Goal: Information Seeking & Learning: Learn about a topic

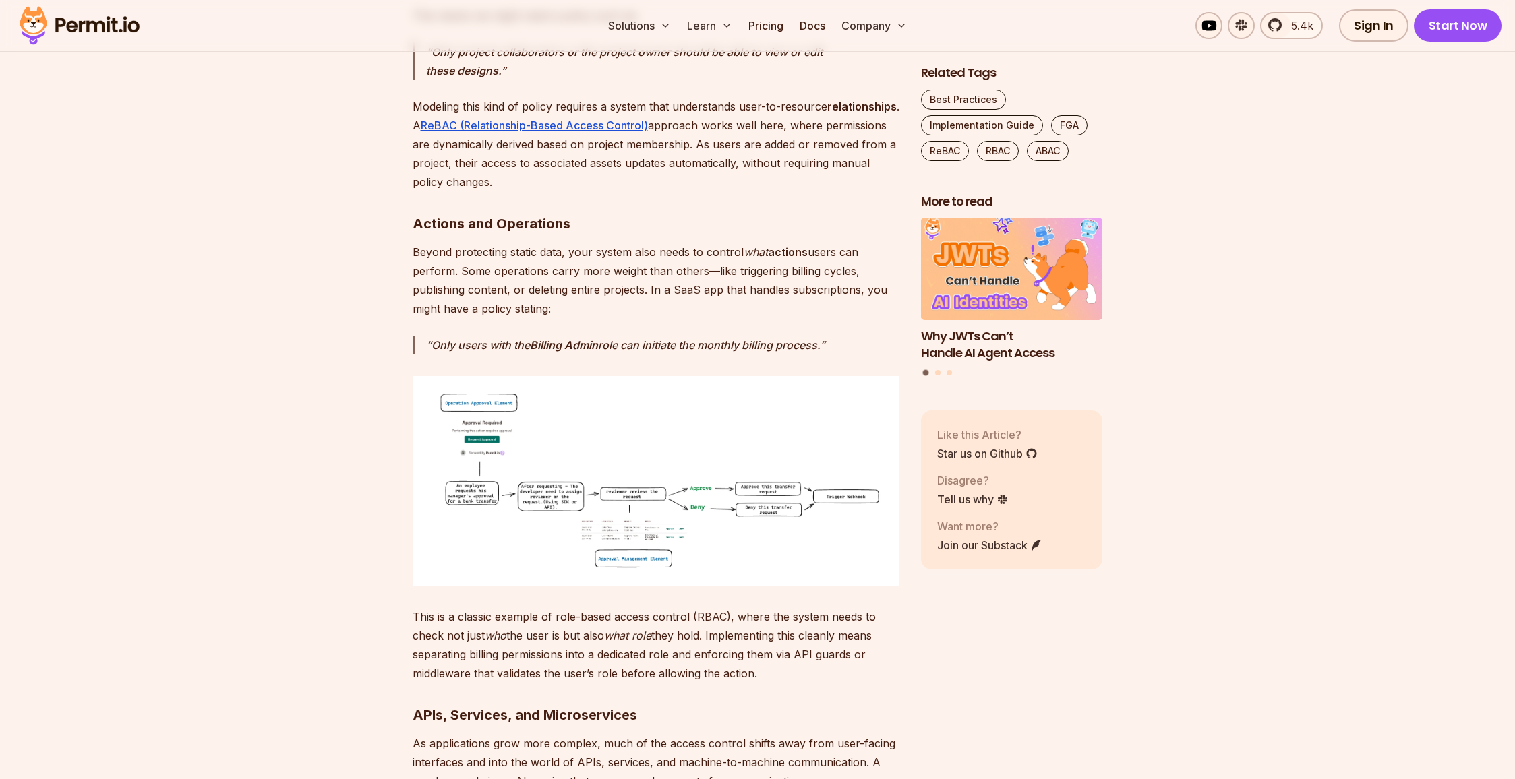
scroll to position [2771, 0]
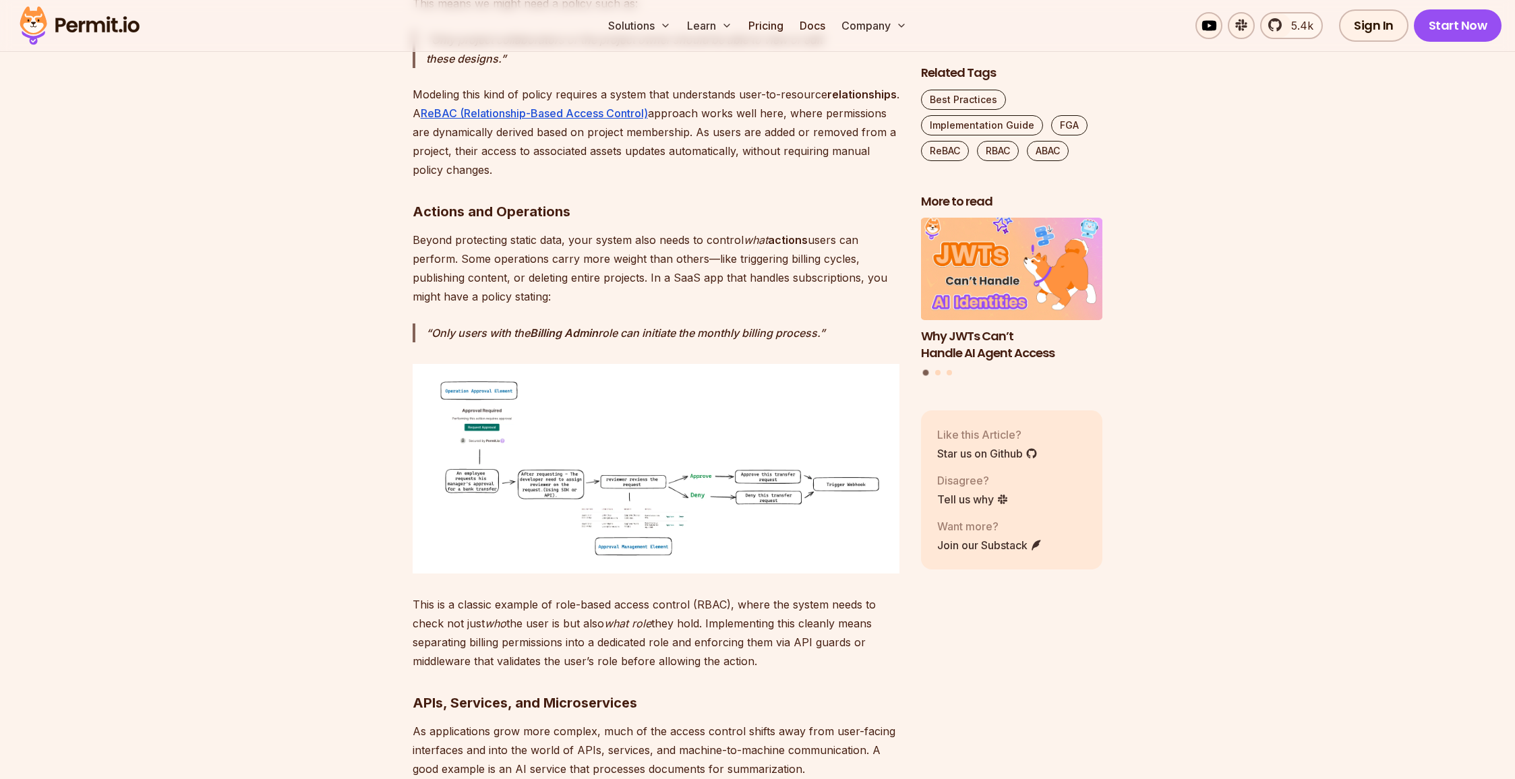
click at [448, 402] on img at bounding box center [656, 469] width 487 height 210
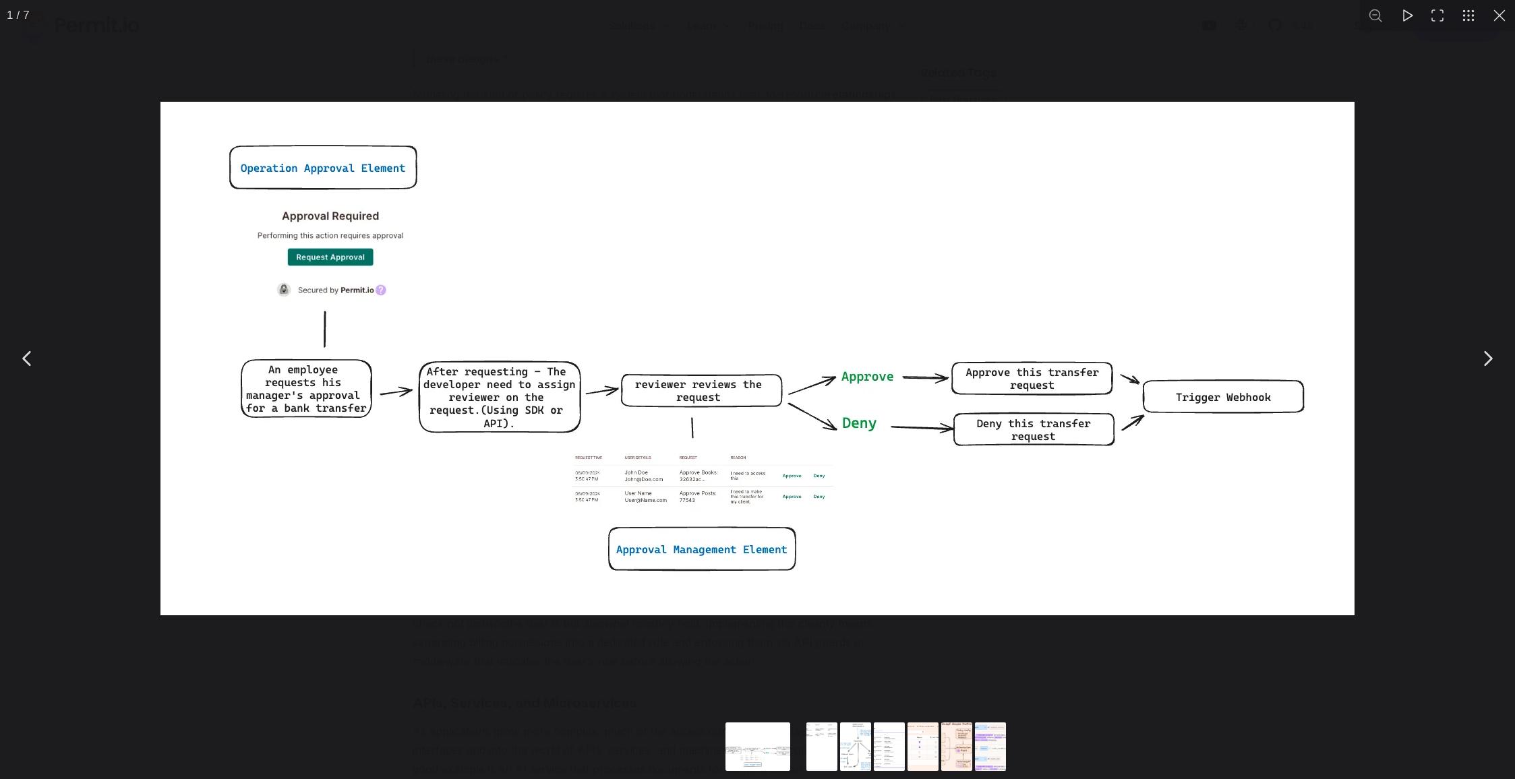
click at [504, 653] on div "You can close this modal content with the ESC key" at bounding box center [757, 358] width 1515 height 717
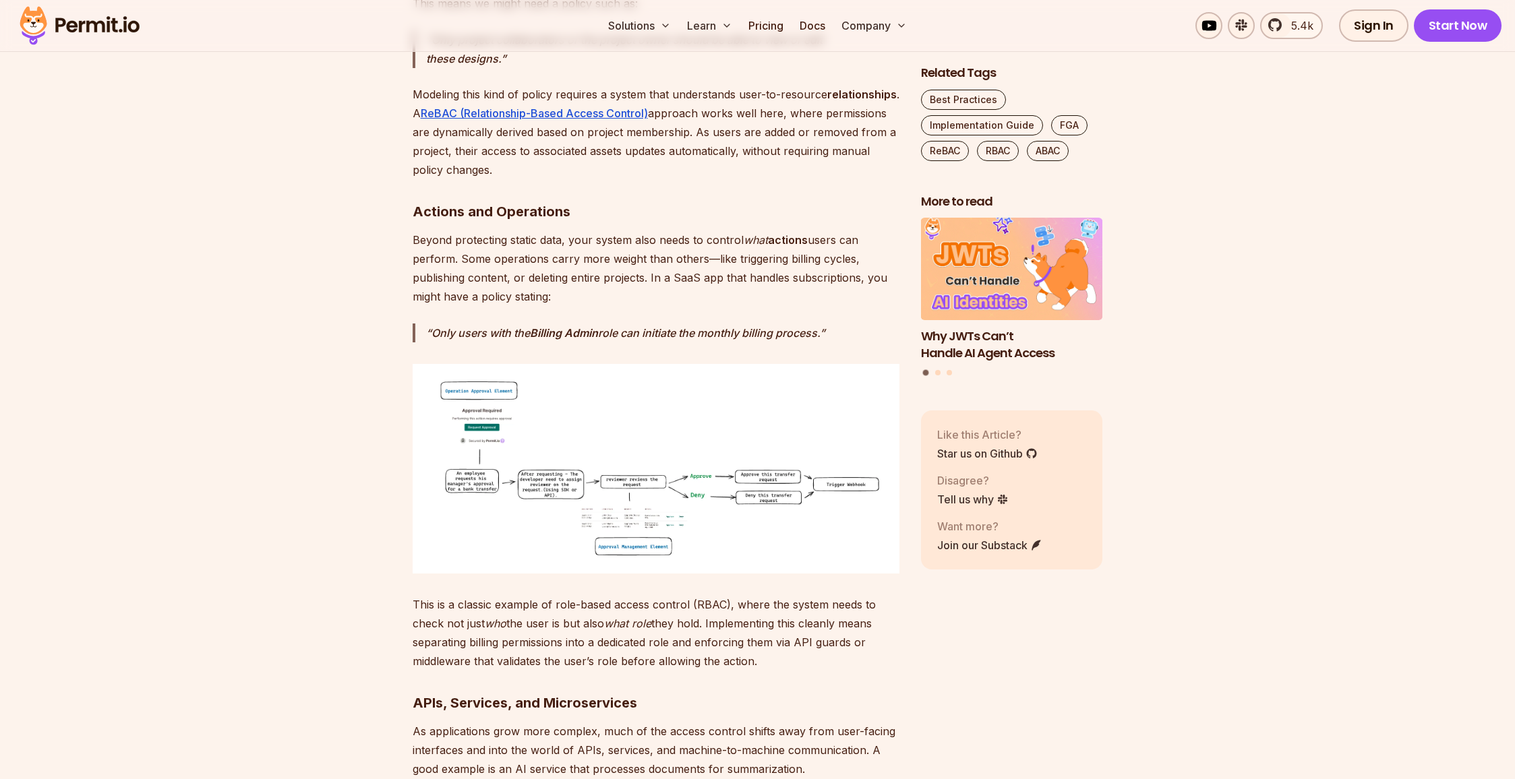
click at [464, 493] on img at bounding box center [656, 469] width 487 height 210
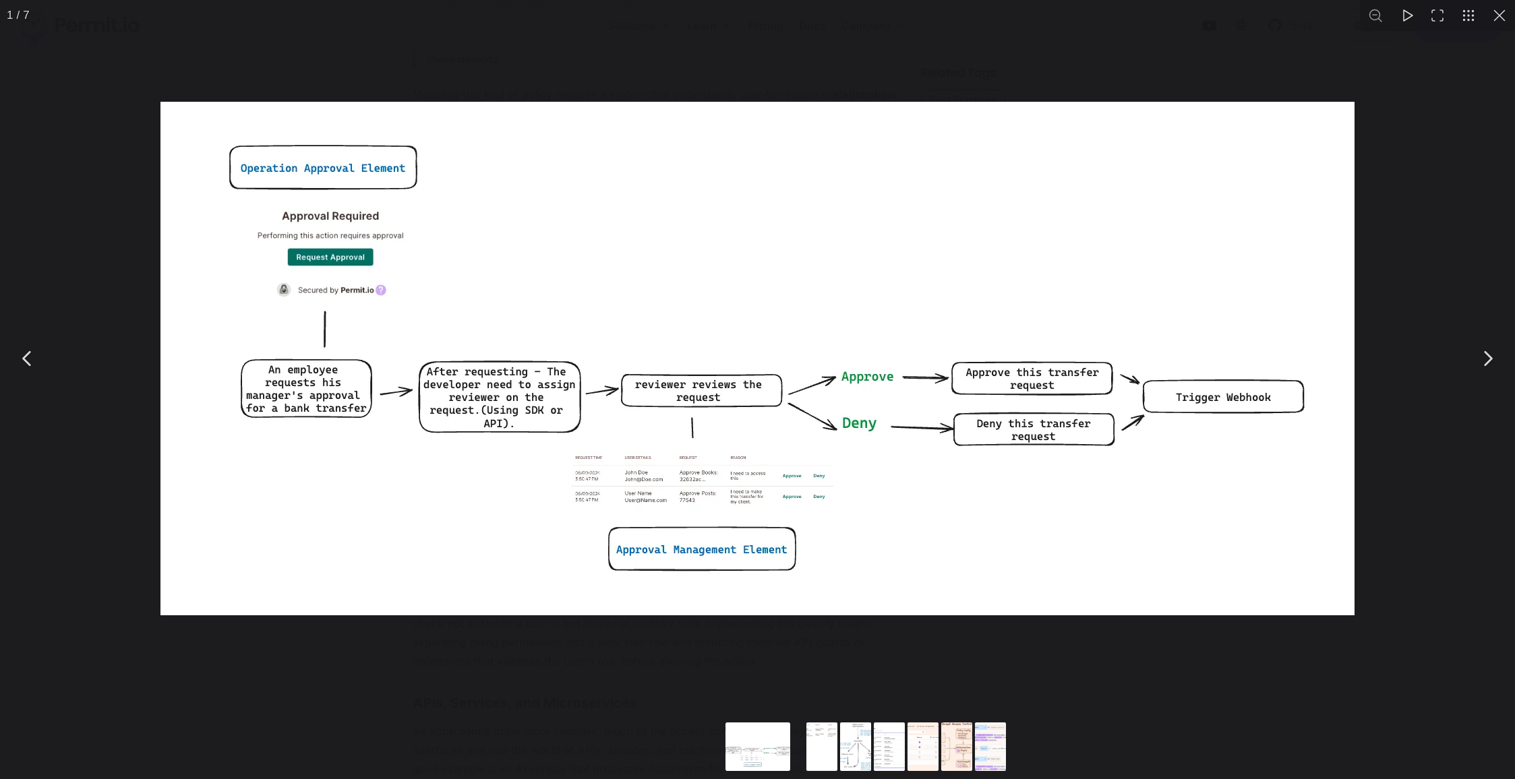
click at [137, 450] on div "You can close this modal content with the ESC key" at bounding box center [757, 358] width 1515 height 717
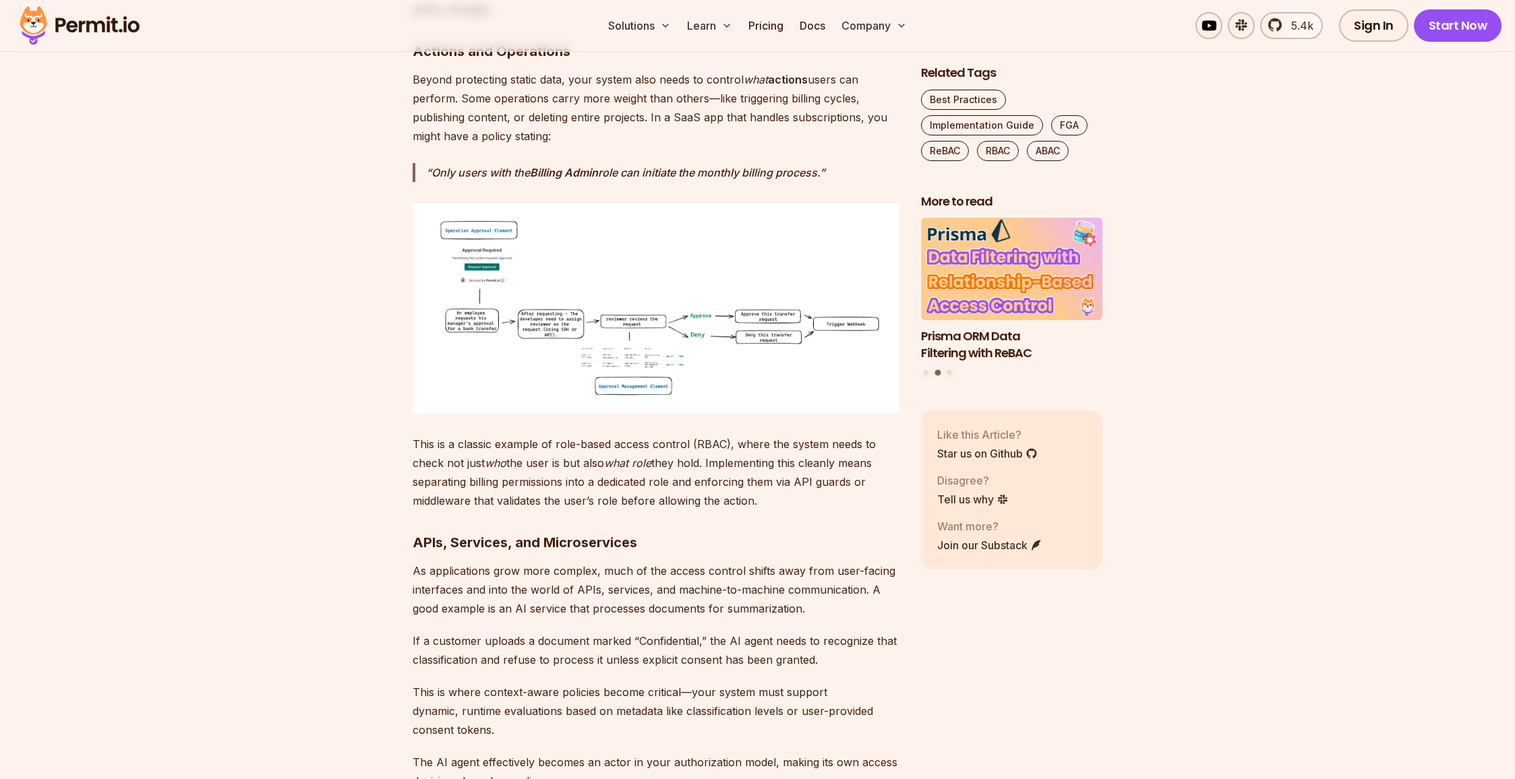
scroll to position [2932, 0]
click at [817, 275] on img at bounding box center [656, 307] width 487 height 210
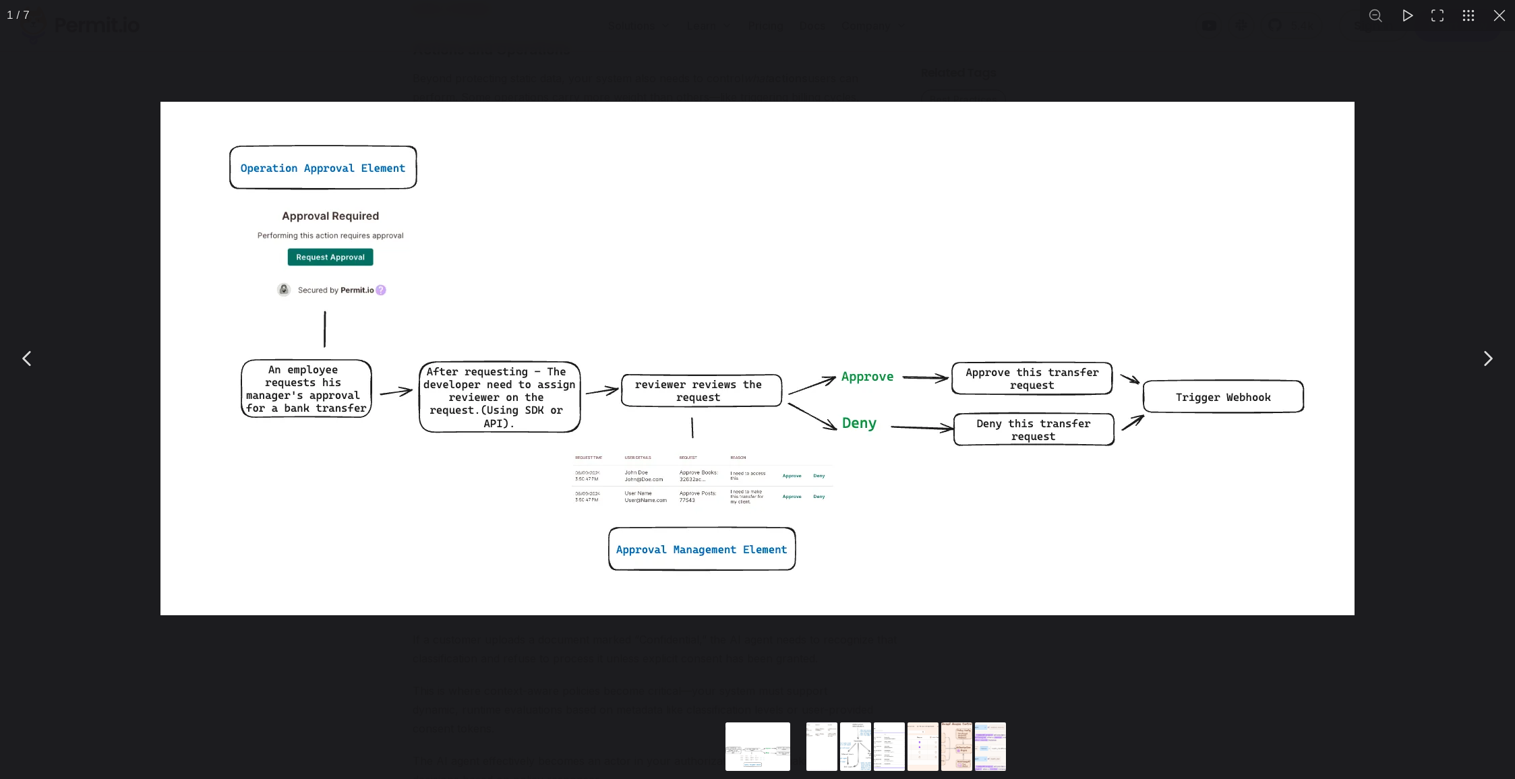
click at [772, 213] on img "You can close this modal content with the ESC key" at bounding box center [757, 359] width 1194 height 514
click at [741, 56] on div "You can close this modal content with the ESC key" at bounding box center [757, 358] width 1515 height 717
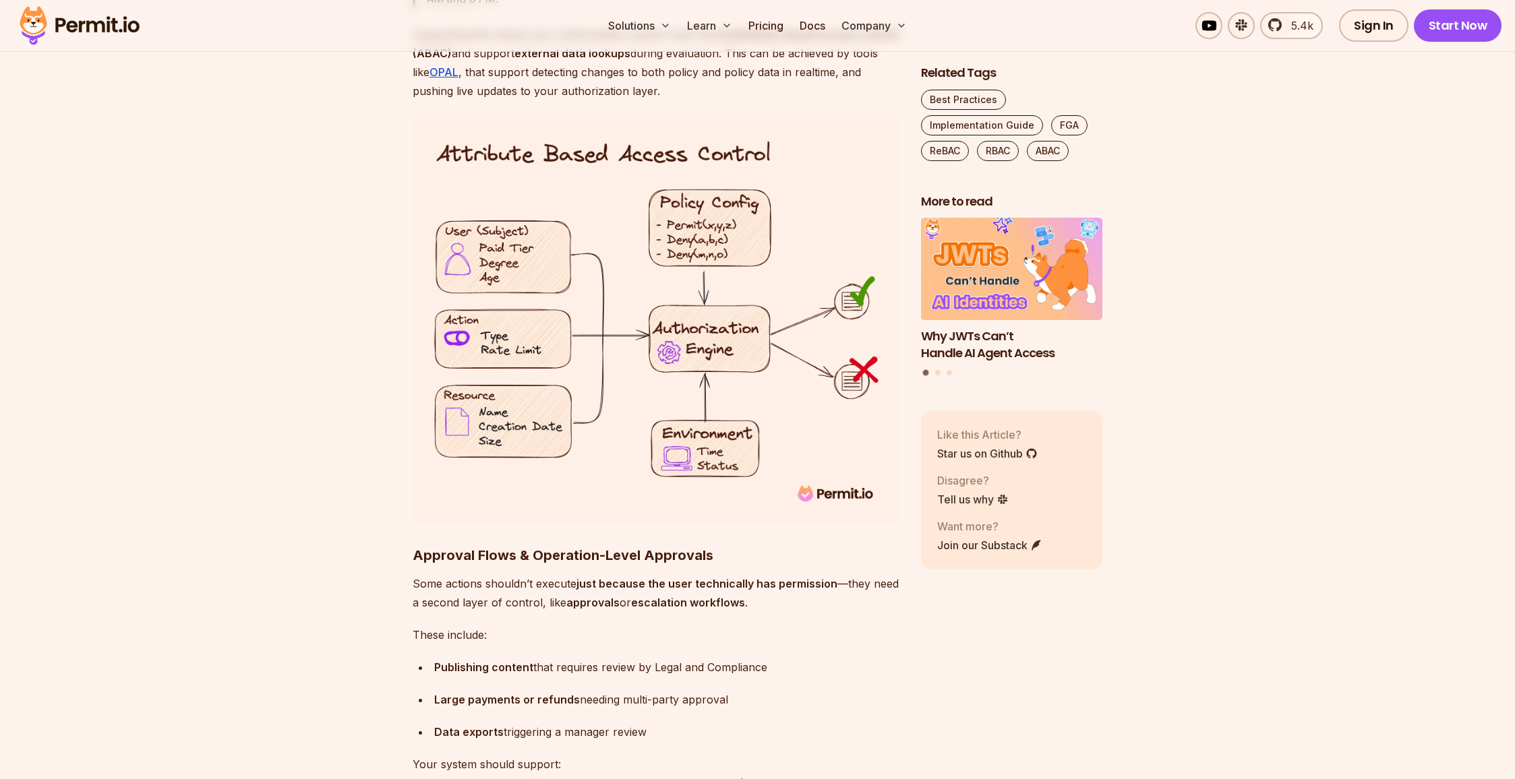
scroll to position [8811, 0]
